Goal: Information Seeking & Learning: Learn about a topic

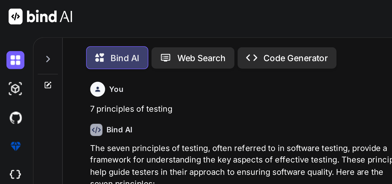
type textarea "x"
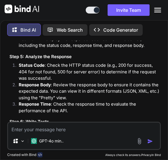
click at [71, 127] on textarea at bounding box center [83, 127] width 151 height 10
paste textarea "5. Software Testing Life Cycle (STLC)"
type textarea "5. Software Testing Life Cycle (STLC)"
click at [149, 141] on img "button" at bounding box center [150, 141] width 6 height 6
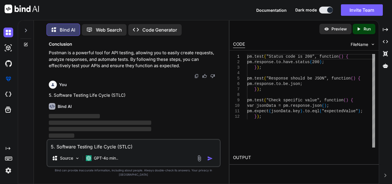
scroll to position [1022, 0]
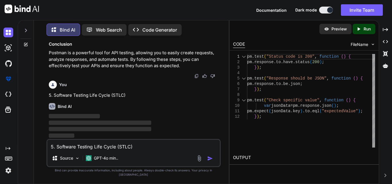
click at [247, 131] on div "1 2 3 4 5 6 7 8 9 10 11 12" at bounding box center [240, 101] width 14 height 94
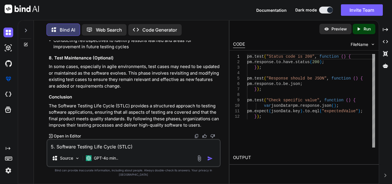
scroll to position [1465, 0]
click at [151, 139] on div "Created with Pixso. Open in Editor" at bounding box center [134, 136] width 171 height 6
click at [154, 146] on textarea "5. Software Testing Life Cycle (STLC)" at bounding box center [133, 145] width 172 height 10
click at [156, 146] on textarea at bounding box center [133, 145] width 172 height 10
paste textarea "7. Severity and its types"
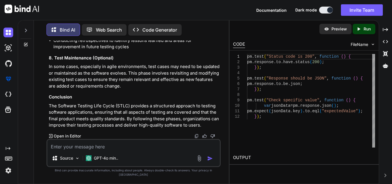
type textarea "7. Severity and its types"
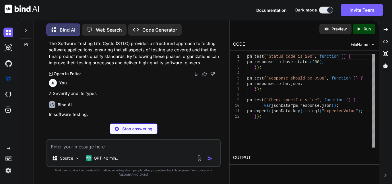
scroll to position [1526, 0]
drag, startPoint x: 118, startPoint y: 114, endPoint x: 168, endPoint y: 132, distance: 52.8
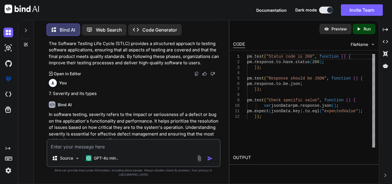
drag, startPoint x: 168, startPoint y: 132, endPoint x: 150, endPoint y: 118, distance: 22.4
click at [150, 118] on p "In software testing, severity refers to the impact or seriousness of a defect o…" at bounding box center [134, 127] width 171 height 32
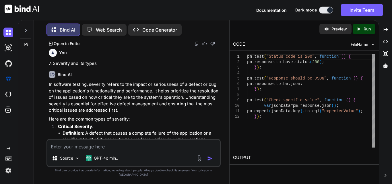
scroll to position [1555, 0]
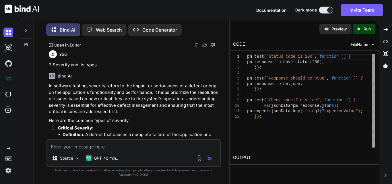
click at [146, 145] on textarea at bounding box center [133, 145] width 172 height 10
paste textarea "9. Errors, Defects/Bugs, and Failures"
type textarea "9. Errors, Defects/Bugs, and Failures"
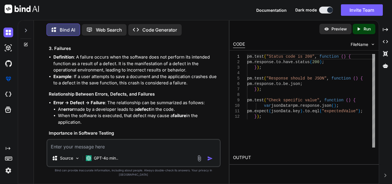
scroll to position [2056, 0]
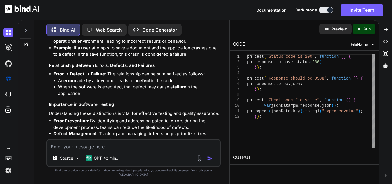
click at [185, 84] on li "An error made by a developer leads to a defect in the code." at bounding box center [139, 80] width 162 height 7
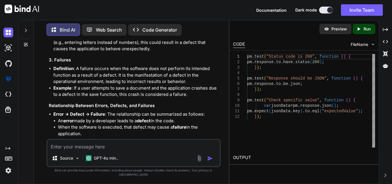
scroll to position [2045, 0]
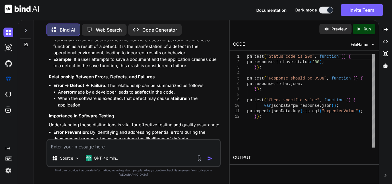
click at [157, 147] on textarea at bounding box center [133, 145] width 172 height 10
paste textarea "10. Test scenario and test cases"
type textarea "10. Test scenario and test cases"
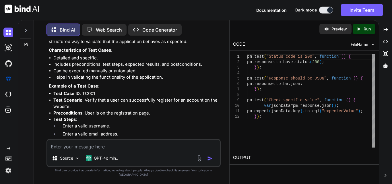
scroll to position [2415, 0]
click at [55, 56] on li "Detailed and specific." at bounding box center [136, 58] width 166 height 7
click at [64, 57] on li "Detailed and specific." at bounding box center [136, 58] width 166 height 7
click at [85, 57] on li "Detailed and specific." at bounding box center [136, 58] width 166 height 7
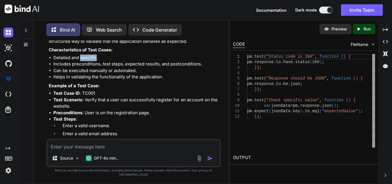
click at [85, 57] on li "Detailed and specific." at bounding box center [136, 58] width 166 height 7
click at [66, 55] on li "Detailed and specific." at bounding box center [136, 58] width 166 height 7
click at [68, 62] on li "Includes preconditions, test steps, expected results, and postconditions." at bounding box center [136, 64] width 166 height 7
click at [67, 63] on li "Includes preconditions, test steps, expected results, and postconditions." at bounding box center [136, 64] width 166 height 7
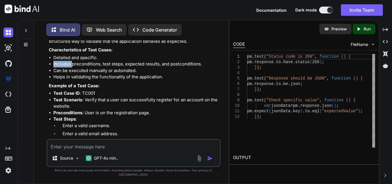
click at [67, 63] on li "Includes preconditions, test steps, expected results, and postconditions." at bounding box center [136, 64] width 166 height 7
click at [82, 70] on li "Can be executed manually or automated." at bounding box center [136, 70] width 166 height 7
click at [91, 71] on li "Can be executed manually or automated." at bounding box center [136, 70] width 166 height 7
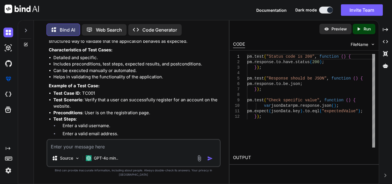
click at [129, 69] on li "Can be executed manually or automated." at bounding box center [136, 70] width 166 height 7
click at [75, 77] on li "Helps in validating the functionality of the application." at bounding box center [136, 77] width 166 height 7
click at [116, 77] on li "Helps in validating the functionality of the application." at bounding box center [136, 77] width 166 height 7
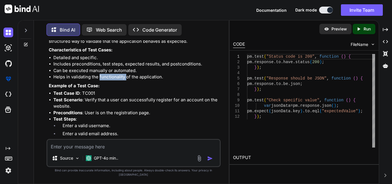
click at [116, 77] on li "Helps in validating the functionality of the application." at bounding box center [136, 77] width 166 height 7
click at [150, 77] on li "Helps in validating the functionality of the application." at bounding box center [136, 77] width 166 height 7
click at [163, 76] on li "Helps in validating the functionality of the application." at bounding box center [136, 77] width 166 height 7
click at [157, 78] on li "Helps in validating the functionality of the application." at bounding box center [136, 77] width 166 height 7
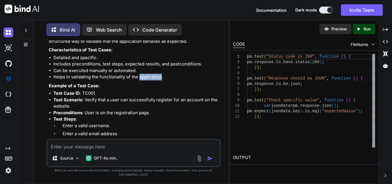
click at [157, 78] on li "Helps in validating the functionality of the application." at bounding box center [136, 77] width 166 height 7
click at [67, 98] on strong "Test Scenario" at bounding box center [67, 99] width 29 height 5
click at [65, 94] on strong "Test Case ID" at bounding box center [66, 92] width 26 height 5
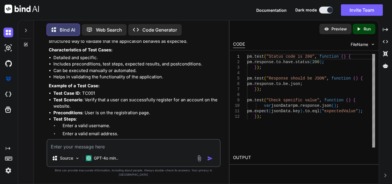
click at [78, 91] on strong "Test Case ID" at bounding box center [66, 92] width 26 height 5
click at [66, 92] on strong "Test Case ID" at bounding box center [66, 92] width 26 height 5
click at [76, 93] on strong "Test Case ID" at bounding box center [66, 92] width 26 height 5
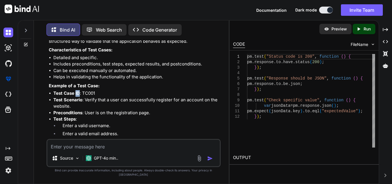
click at [76, 93] on strong "Test Case ID" at bounding box center [66, 92] width 26 height 5
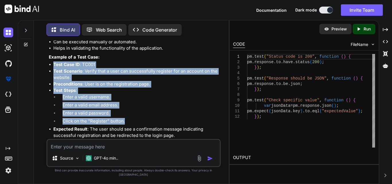
drag, startPoint x: 53, startPoint y: 63, endPoint x: 127, endPoint y: 118, distance: 92.4
click at [127, 118] on ul "Test Case ID : TC001 Test Scenario : Verify that a user can successfully regist…" at bounding box center [134, 99] width 171 height 77
click at [128, 118] on li "Click on the "Register" button." at bounding box center [139, 122] width 162 height 8
